Goal: Information Seeking & Learning: Learn about a topic

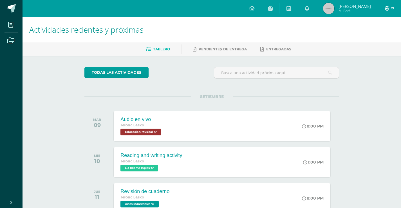
click at [390, 9] on span at bounding box center [390, 8] width 10 height 6
click at [367, 37] on span "Cerrar sesión" at bounding box center [375, 38] width 25 height 5
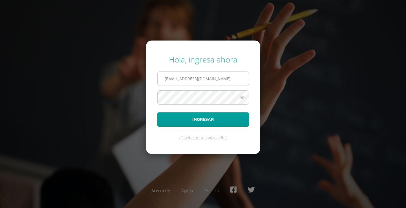
click at [215, 79] on input "[EMAIL_ADDRESS][DOMAIN_NAME]" at bounding box center [202, 79] width 91 height 14
type input "[EMAIL_ADDRESS][DOMAIN_NAME]"
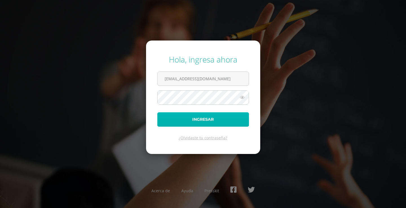
click at [203, 124] on button "Ingresar" at bounding box center [203, 119] width 92 height 14
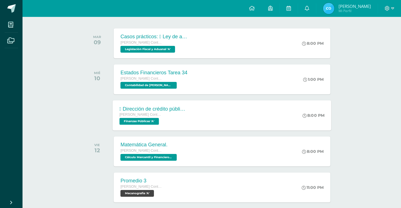
scroll to position [84, 0]
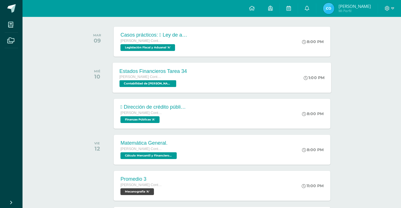
click at [157, 86] on span "Contabilidad de [PERSON_NAME] 'A'" at bounding box center [148, 83] width 57 height 7
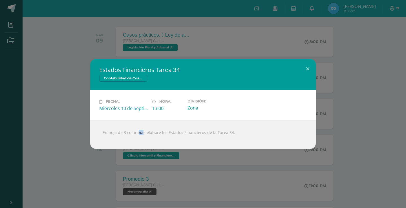
click at [129, 129] on div " En hoja de 3 columnas elabore los Estados Financieros de la Tarea 34." at bounding box center [202, 135] width 225 height 28
click at [92, 118] on div "Fecha: [DATE] Hora: 13:00 División: Zona" at bounding box center [202, 105] width 225 height 30
click at [78, 106] on div "Estados Financieros Tarea 34 Contabilidad de Costos Fecha: [DATE] Hora: 13:00 D…" at bounding box center [202, 104] width 401 height 90
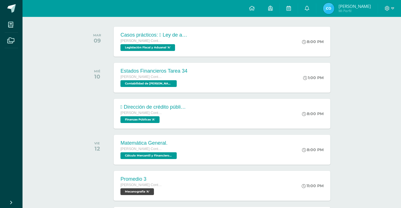
click at [141, 115] on span "[PERSON_NAME] Contador con Orientación en Computación" at bounding box center [142, 113] width 42 height 4
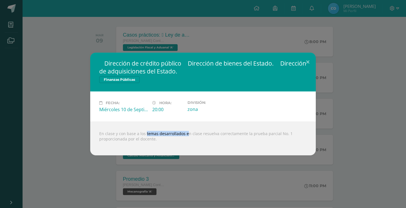
drag, startPoint x: 143, startPoint y: 133, endPoint x: 176, endPoint y: 134, distance: 33.8
click at [176, 134] on div "En clase y con base a los temas desarrollados en clase resuelva correctamente l…" at bounding box center [202, 139] width 225 height 34
click at [39, 112] on div " Dirección de crédito público  Dirección de bienes del Estado.  Dirección de…" at bounding box center [202, 104] width 401 height 103
